Goal: Transaction & Acquisition: Purchase product/service

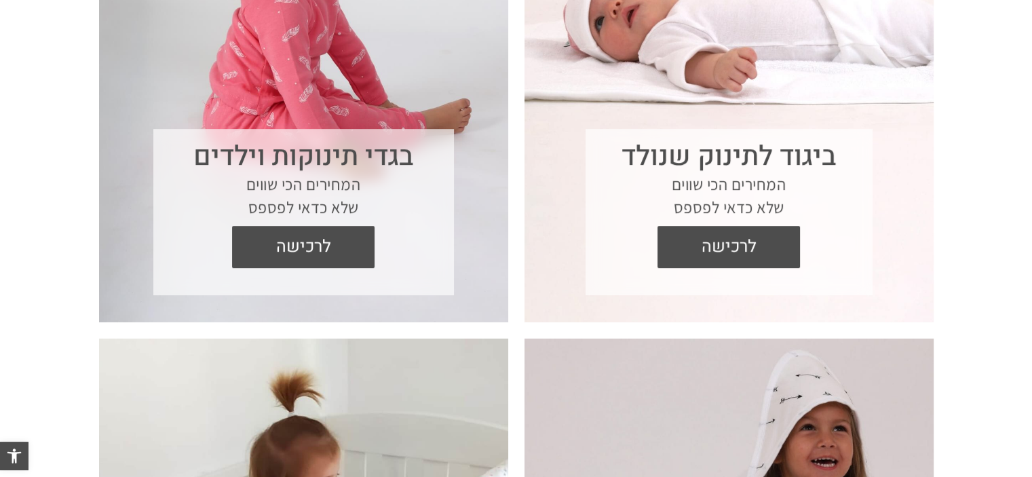
scroll to position [717, 0]
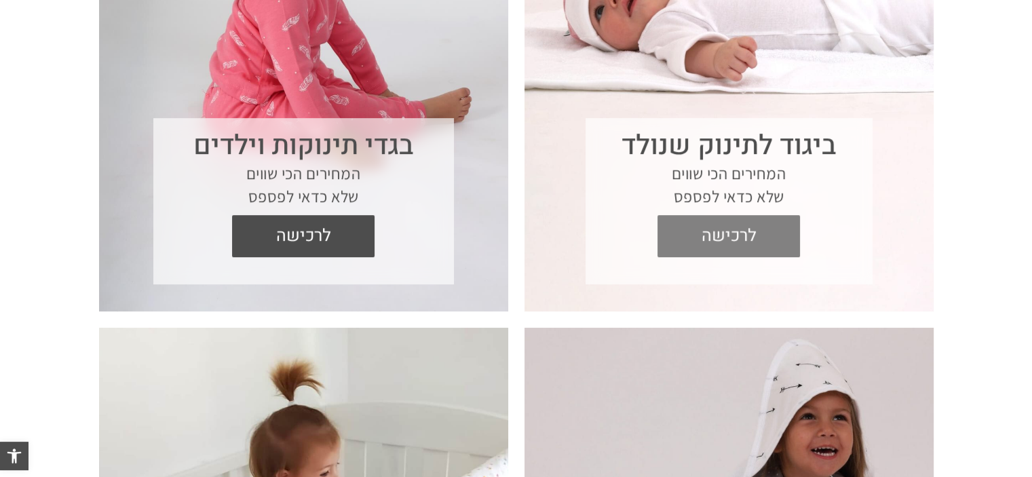
click at [730, 243] on span "לרכישה" at bounding box center [729, 236] width 122 height 42
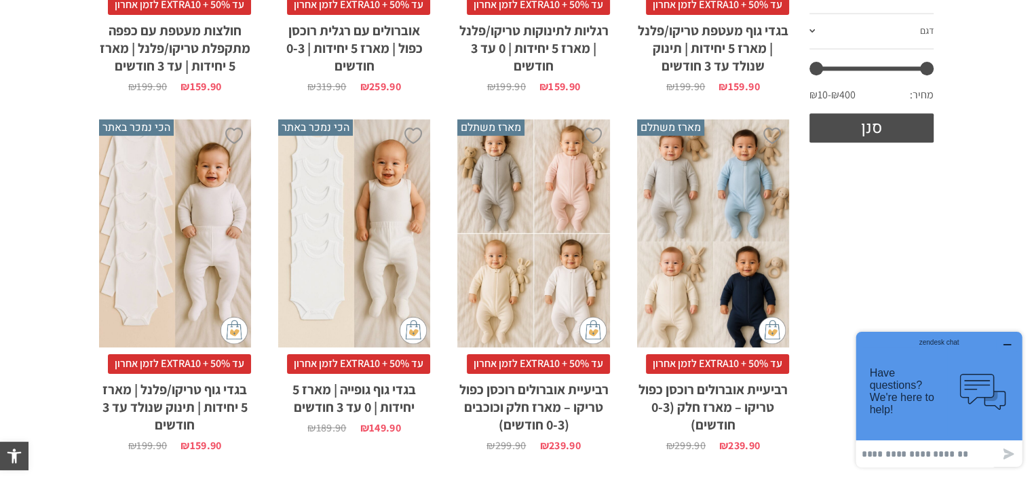
scroll to position [597, 0]
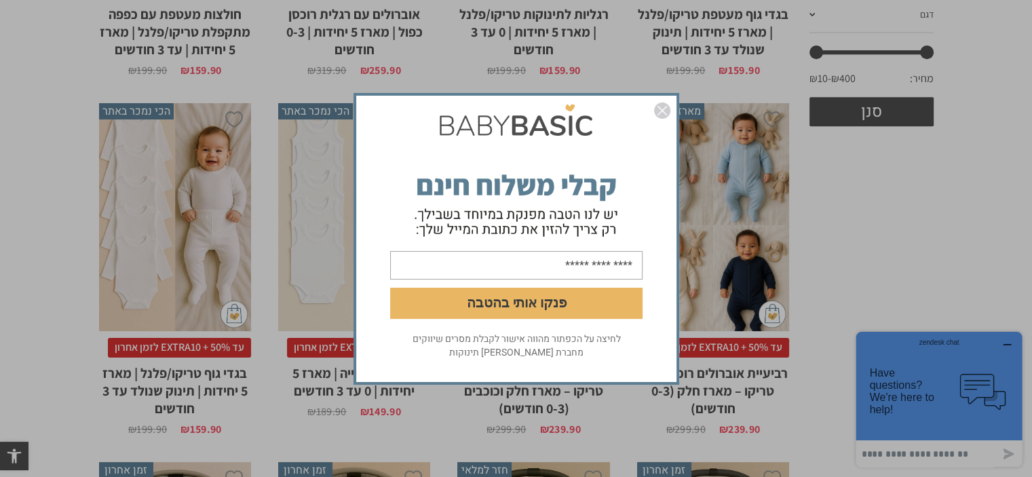
click at [659, 111] on img "סגור" at bounding box center [662, 110] width 16 height 16
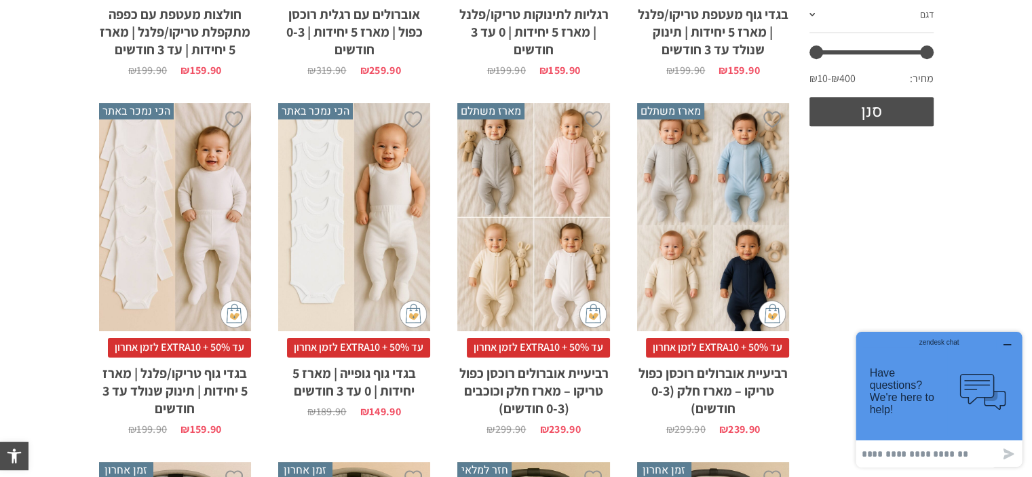
click at [534, 213] on div "x הוספה לסל" at bounding box center [533, 217] width 152 height 229
click at [521, 295] on div "x הוספה לסל" at bounding box center [533, 217] width 152 height 229
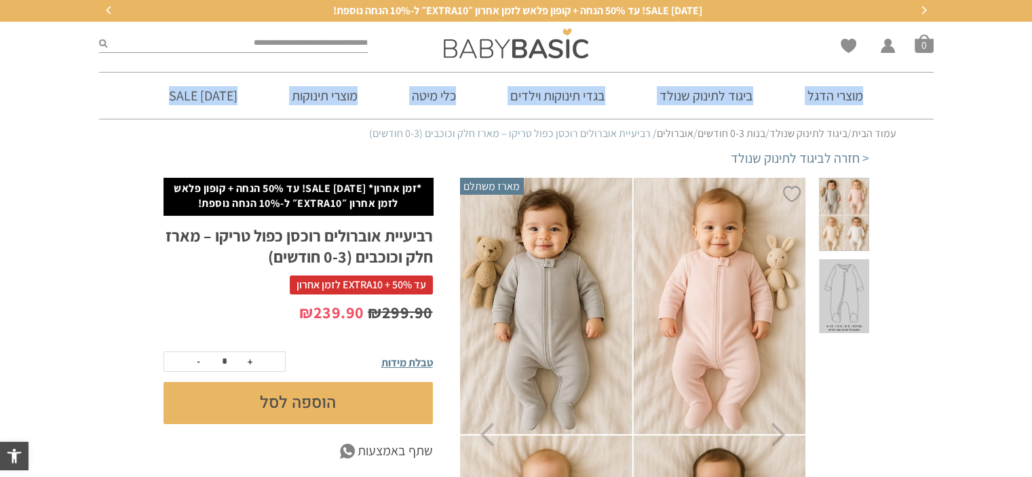
drag, startPoint x: 1029, startPoint y: 101, endPoint x: 1026, endPoint y: 121, distance: 20.6
click at [1026, 121] on div "ראש השנה SALE! עד 50% הנחה + קופון פלאש לזמן אחרון ״EXTRA10״ ל-10% הנחה נוספת! …" at bounding box center [516, 74] width 1032 height 149
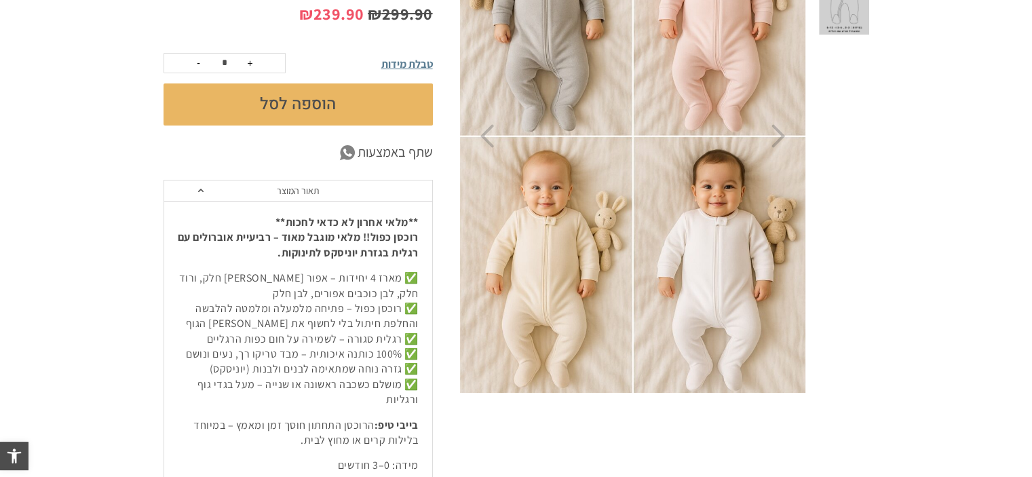
scroll to position [301, 0]
